Goal: Task Accomplishment & Management: Manage account settings

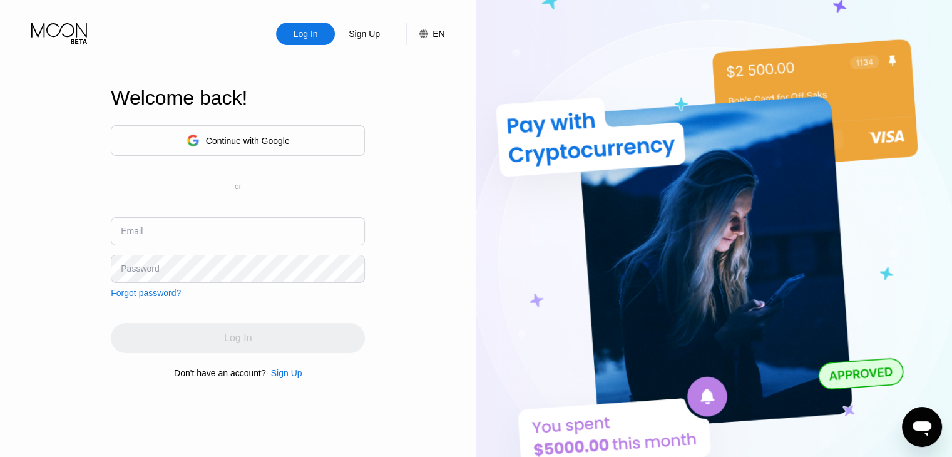
type input "[EMAIL_ADDRESS][DOMAIN_NAME]"
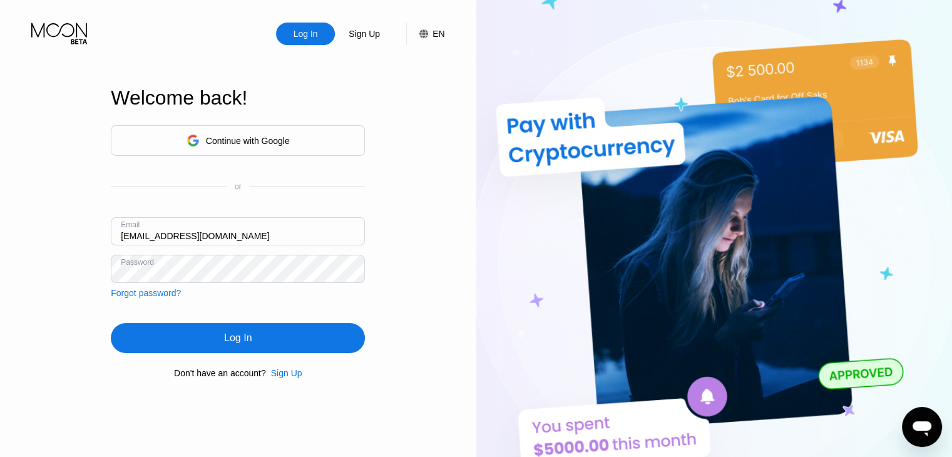
click at [252, 342] on div "Log In" at bounding box center [238, 338] width 254 height 30
click at [208, 341] on div "Log In" at bounding box center [238, 338] width 254 height 30
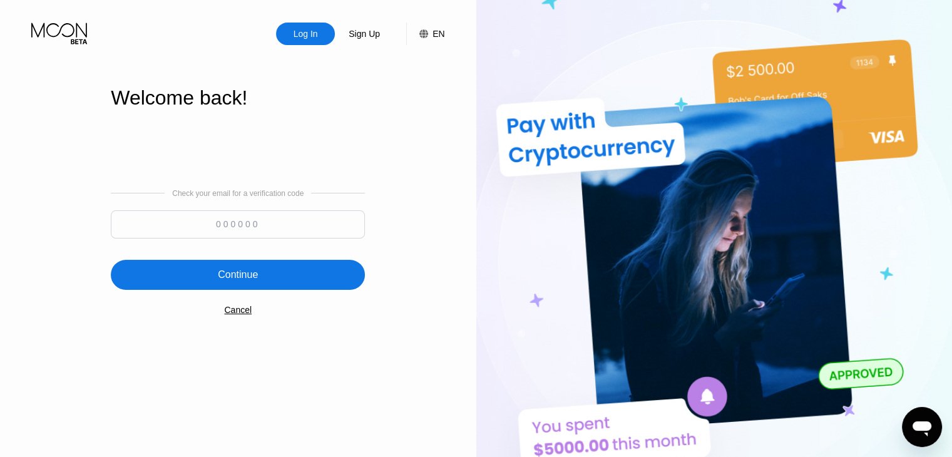
click at [264, 234] on input at bounding box center [238, 224] width 254 height 28
type input "141333"
click at [273, 278] on div "Continue" at bounding box center [238, 275] width 254 height 30
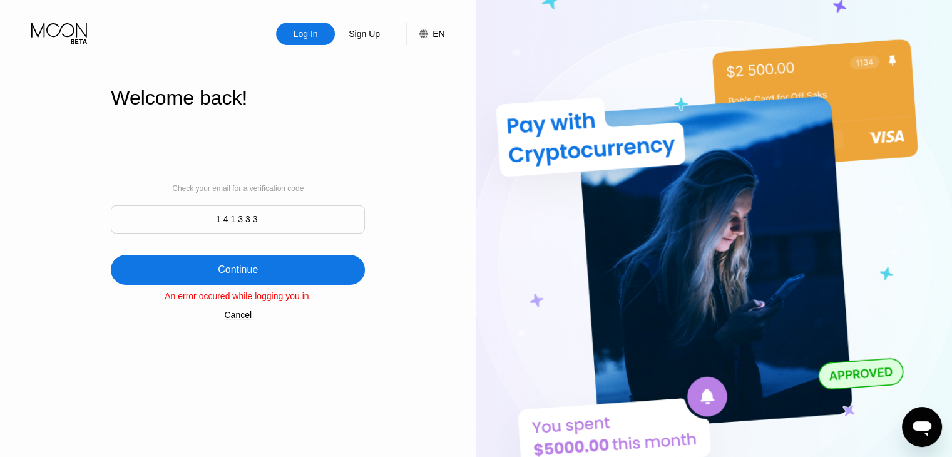
click at [242, 271] on div "Continue" at bounding box center [238, 270] width 40 height 13
click at [243, 318] on div "Cancel" at bounding box center [238, 315] width 28 height 10
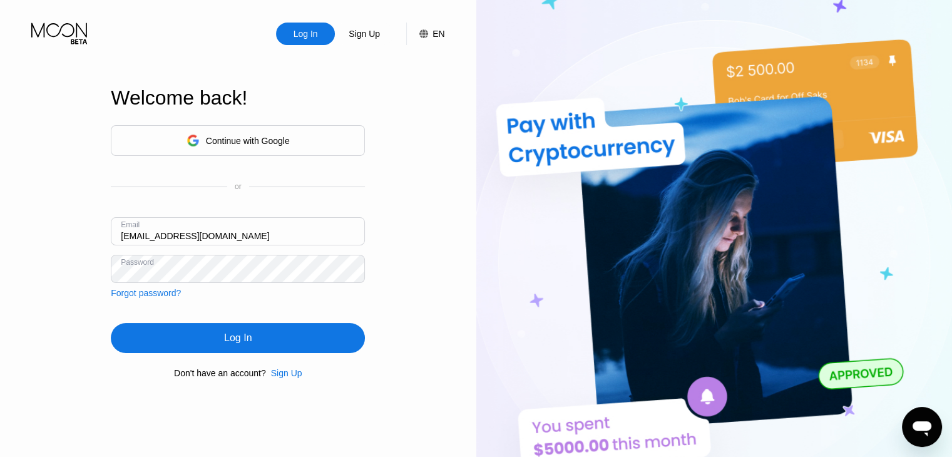
click at [238, 337] on div "Log In" at bounding box center [238, 338] width 28 height 13
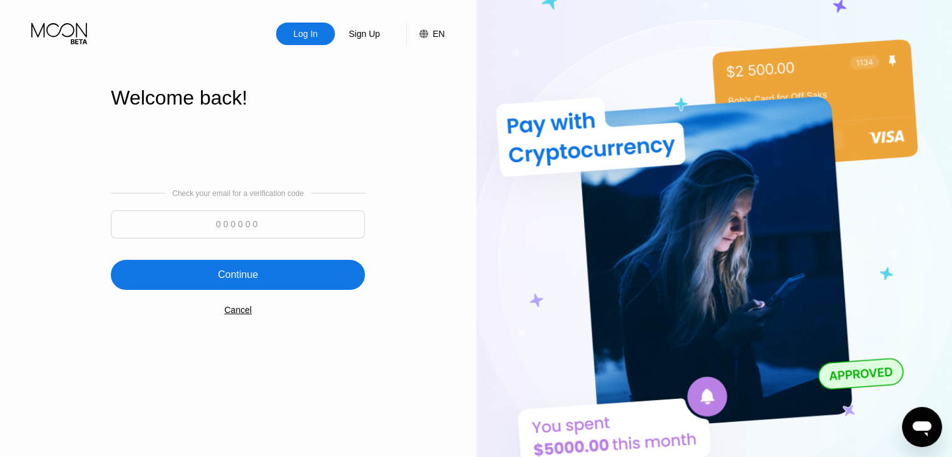
click at [227, 227] on input at bounding box center [238, 224] width 254 height 28
type input "860821"
click at [258, 284] on div "Continue" at bounding box center [238, 275] width 254 height 30
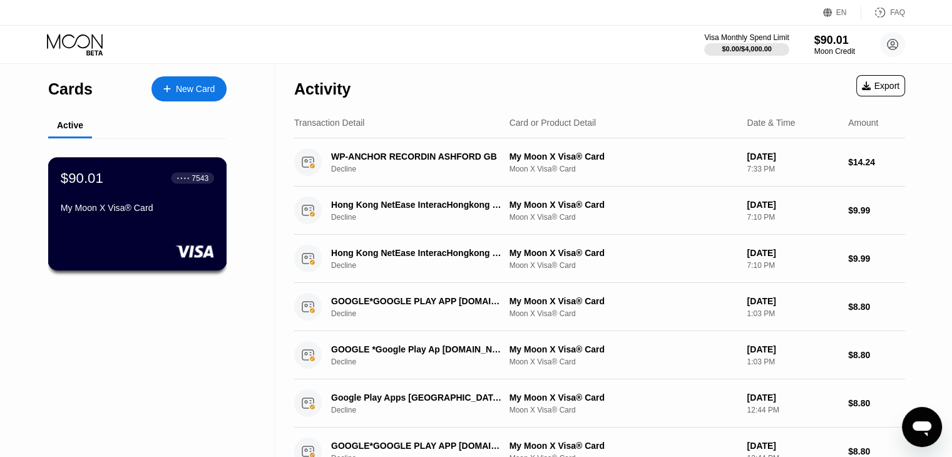
click at [127, 197] on div "$90.01 ● ● ● ● 7543 My Moon X Visa® Card" at bounding box center [137, 194] width 153 height 48
click at [200, 88] on div "New Card" at bounding box center [195, 89] width 39 height 11
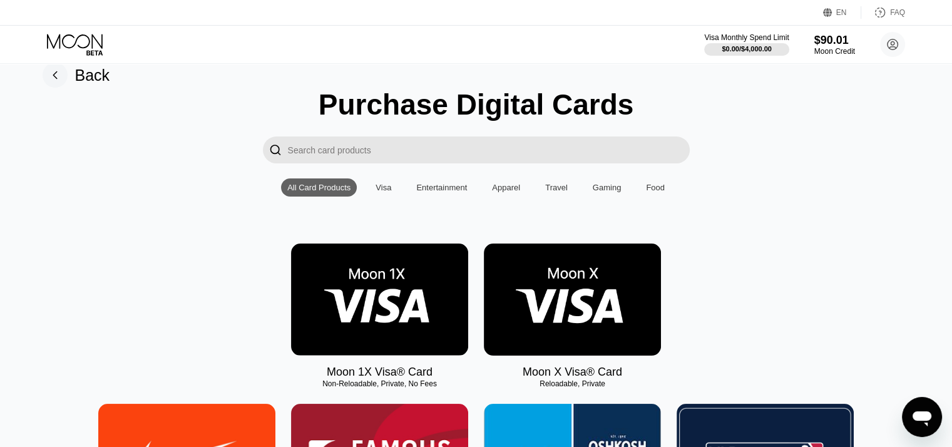
scroll to position [13, 0]
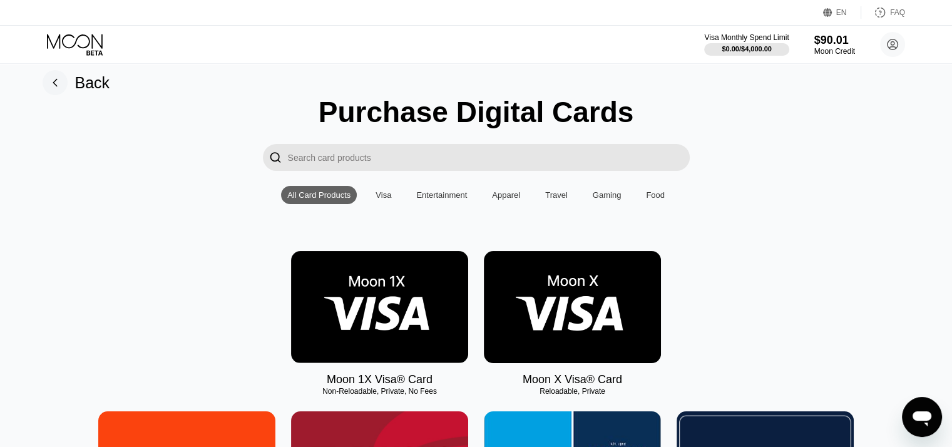
click at [58, 78] on rect at bounding box center [55, 82] width 25 height 25
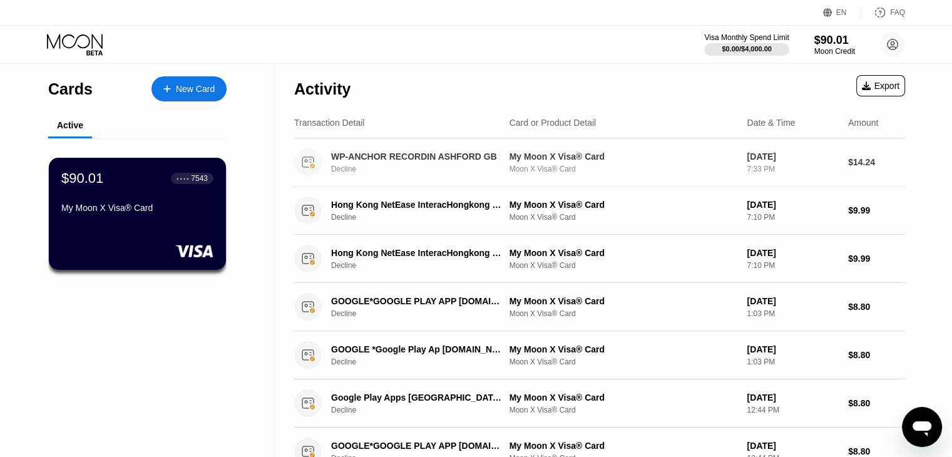
click at [676, 170] on div "Moon X Visa® Card" at bounding box center [624, 169] width 228 height 9
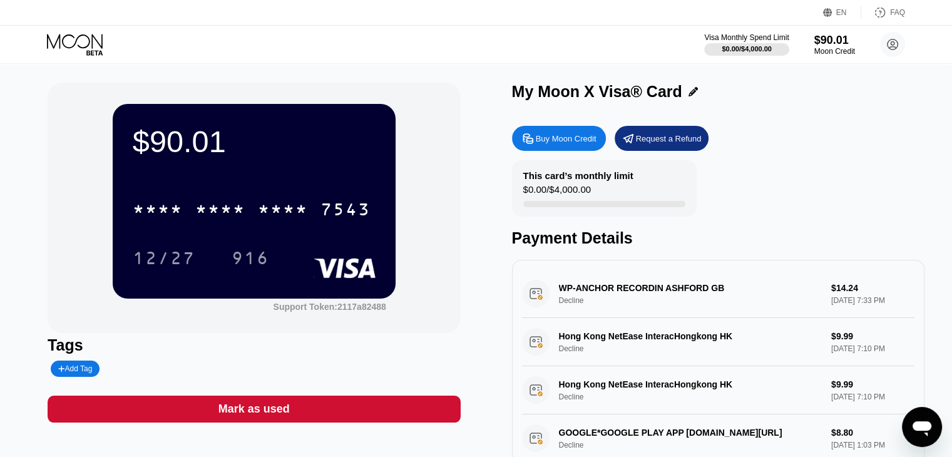
click at [665, 143] on div "Request a Refund" at bounding box center [669, 138] width 66 height 11
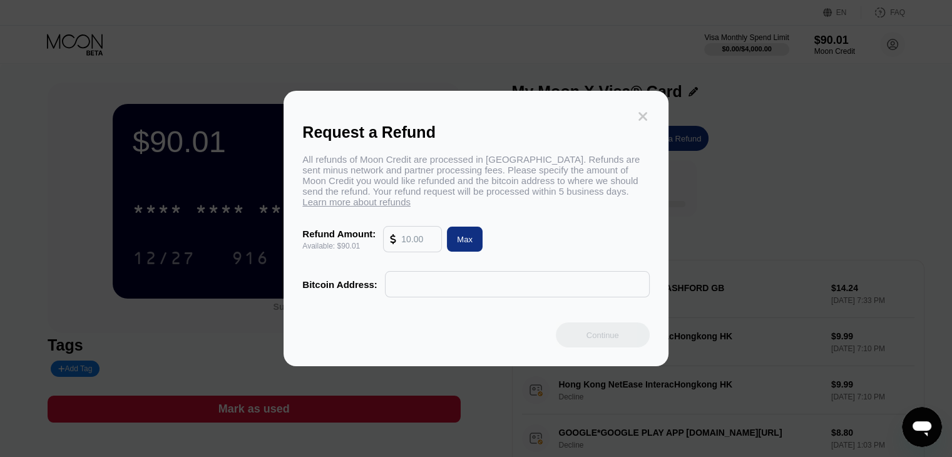
click at [649, 110] on icon at bounding box center [643, 117] width 14 height 14
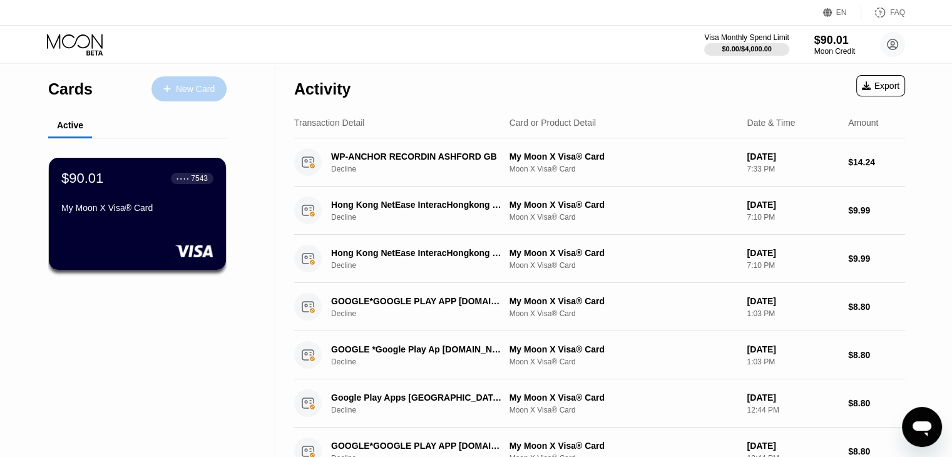
click at [205, 85] on div "New Card" at bounding box center [195, 89] width 39 height 11
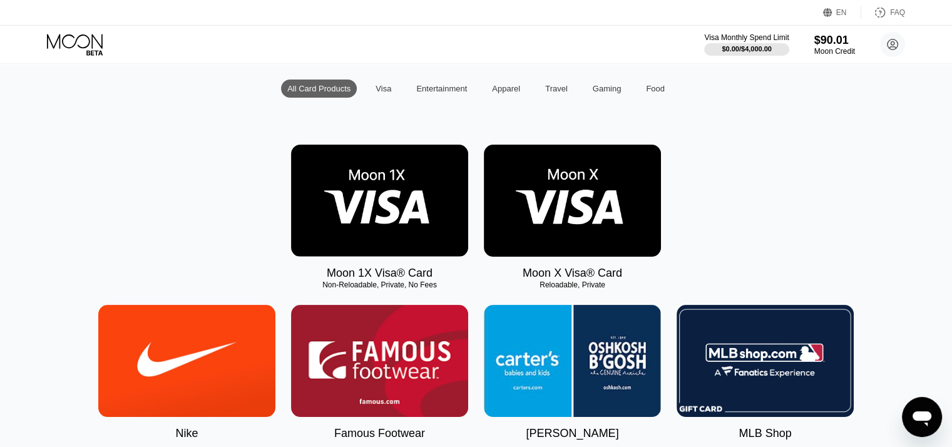
scroll to position [120, 0]
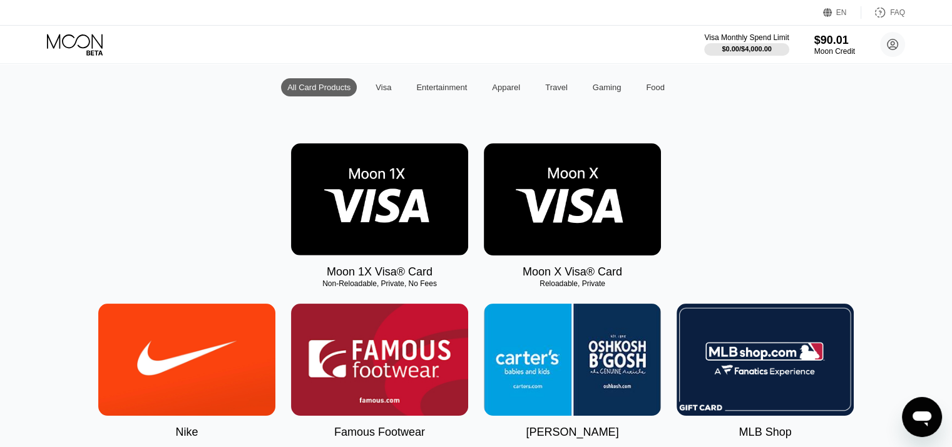
click at [599, 205] on img at bounding box center [572, 199] width 177 height 112
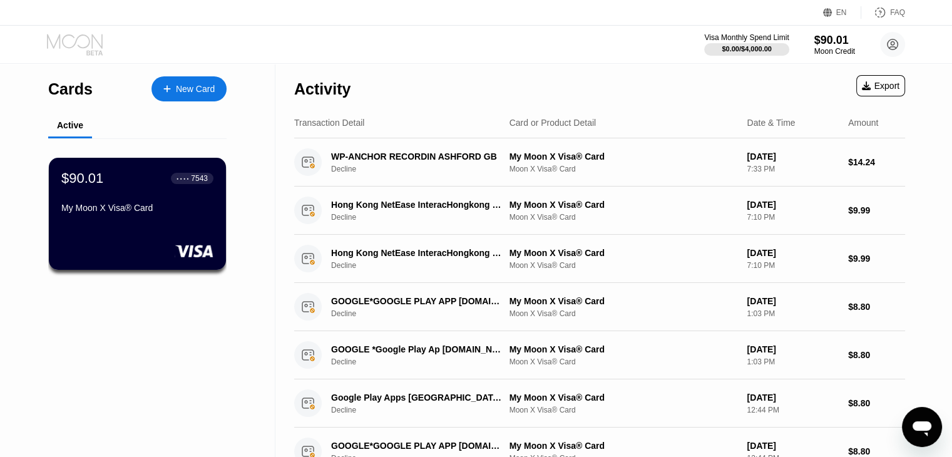
click at [75, 44] on icon at bounding box center [76, 45] width 58 height 22
click at [76, 41] on icon at bounding box center [75, 41] width 56 height 14
click at [894, 41] on circle at bounding box center [892, 44] width 25 height 25
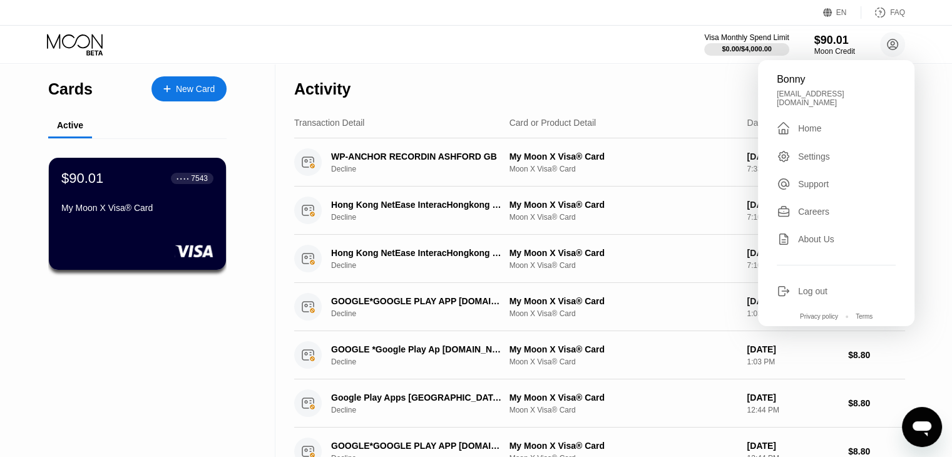
click at [815, 124] on div "Home" at bounding box center [809, 128] width 23 height 10
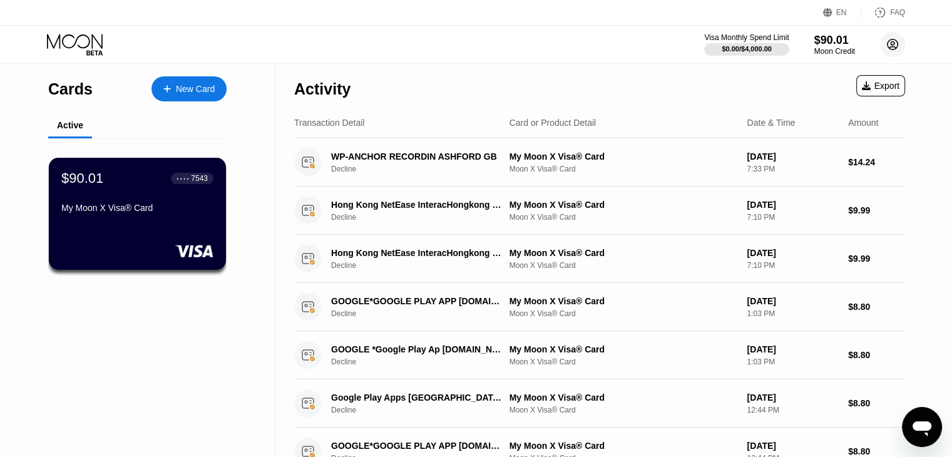
click at [890, 41] on circle at bounding box center [892, 44] width 25 height 25
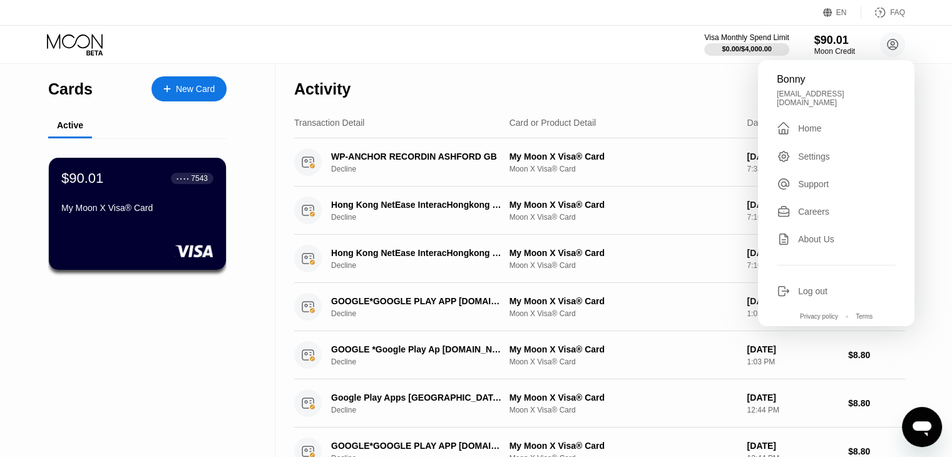
click at [808, 126] on div "Home" at bounding box center [809, 128] width 23 height 10
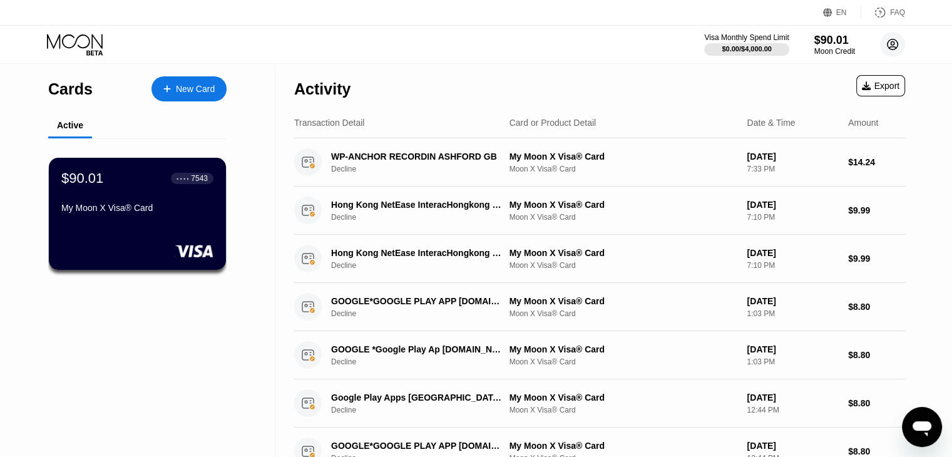
click at [893, 44] on icon at bounding box center [893, 44] width 7 height 7
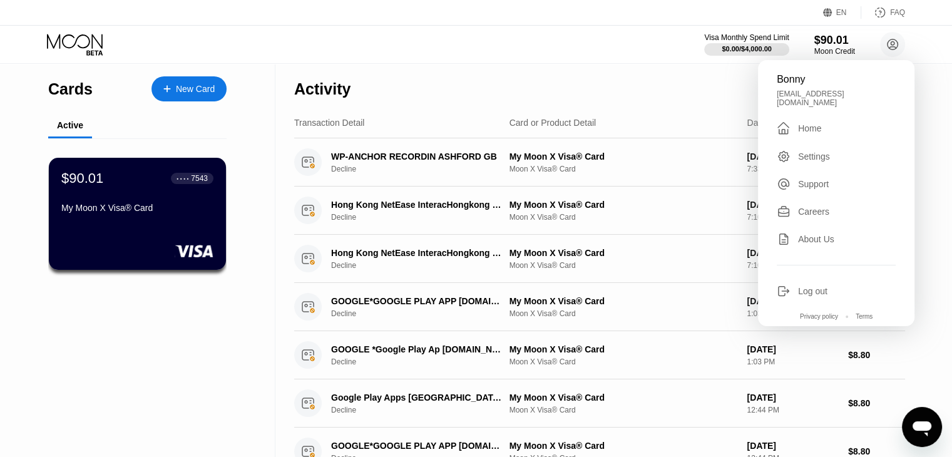
click at [813, 207] on div "Careers" at bounding box center [813, 212] width 31 height 10
click at [487, 83] on div "Activity Export" at bounding box center [599, 86] width 611 height 44
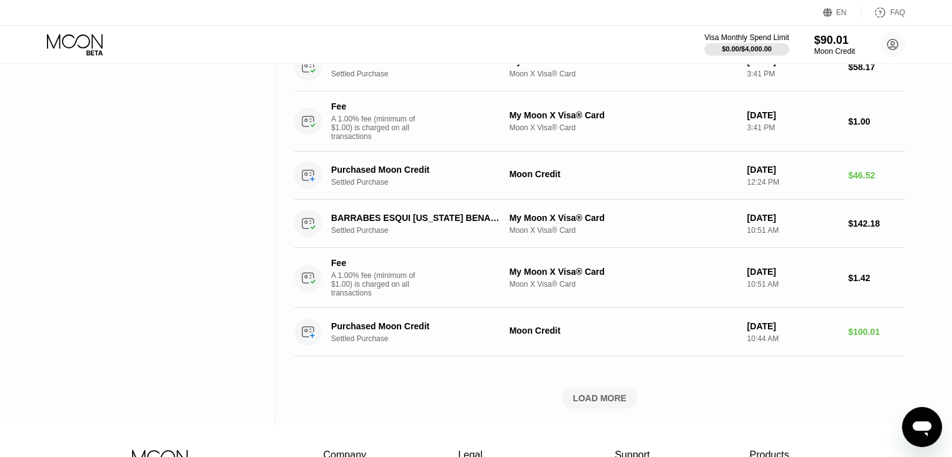
scroll to position [488, 0]
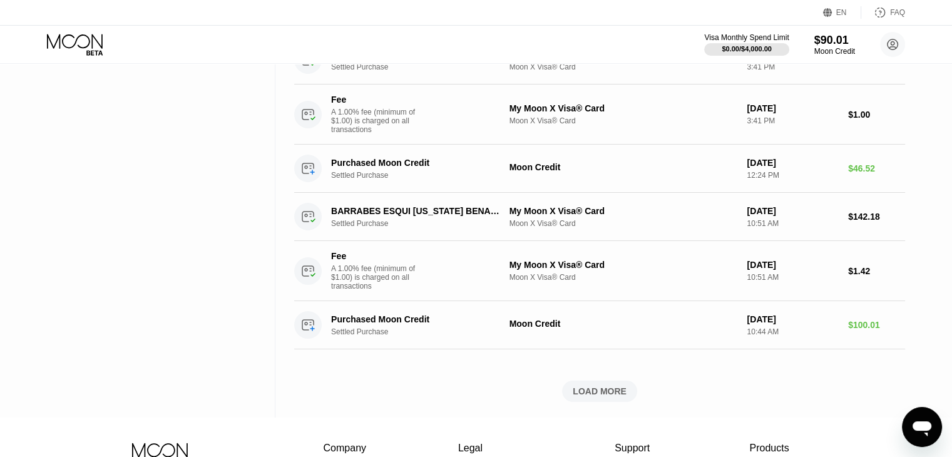
click at [607, 397] on div "LOAD MORE" at bounding box center [600, 391] width 54 height 11
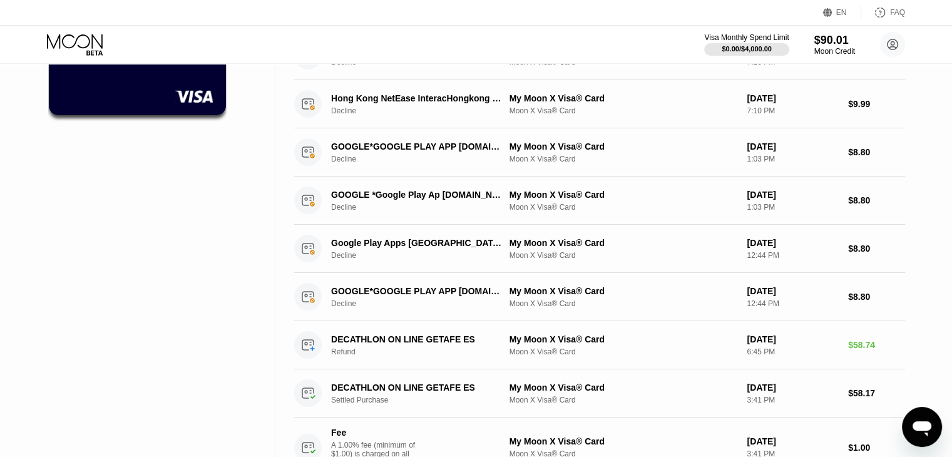
scroll to position [0, 0]
